Goal: Information Seeking & Learning: Check status

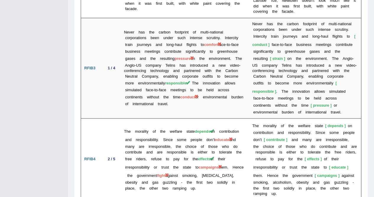
scroll to position [1508, 0]
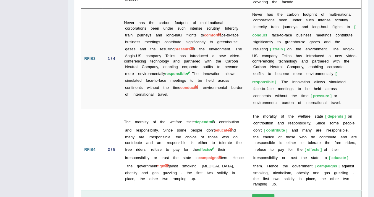
click at [254, 193] on button "Show text" at bounding box center [263, 197] width 22 height 9
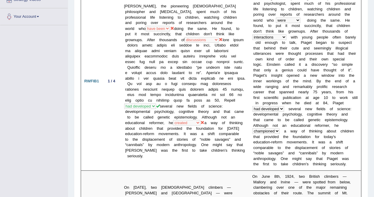
scroll to position [0, 0]
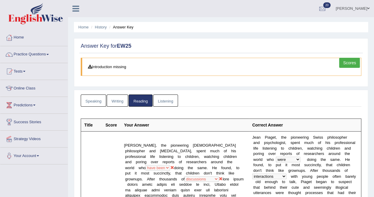
click at [163, 98] on link "Listening" at bounding box center [165, 100] width 25 height 12
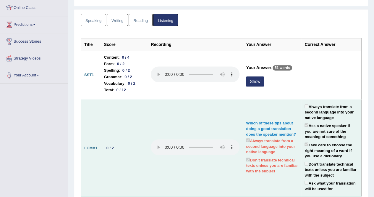
scroll to position [89, 0]
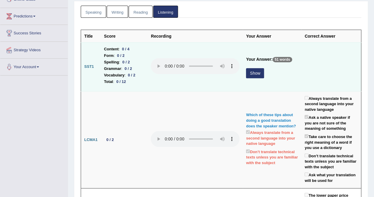
click at [251, 74] on button "Show" at bounding box center [255, 73] width 18 height 10
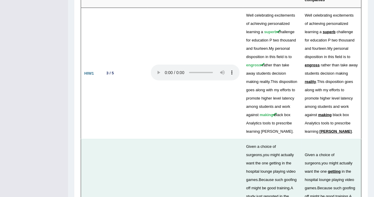
scroll to position [1834, 0]
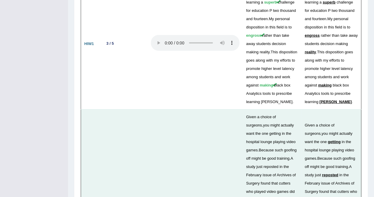
click at [269, 131] on span "getting" at bounding box center [275, 133] width 12 height 4
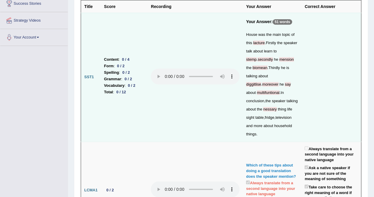
scroll to position [0, 0]
